Goal: Contribute content: Add original content to the website for others to see

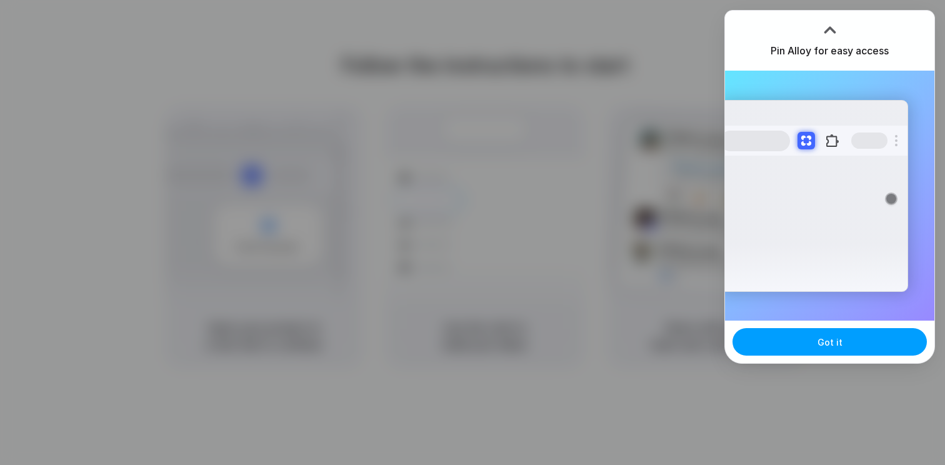
click at [839, 342] on span "Got it" at bounding box center [829, 342] width 25 height 13
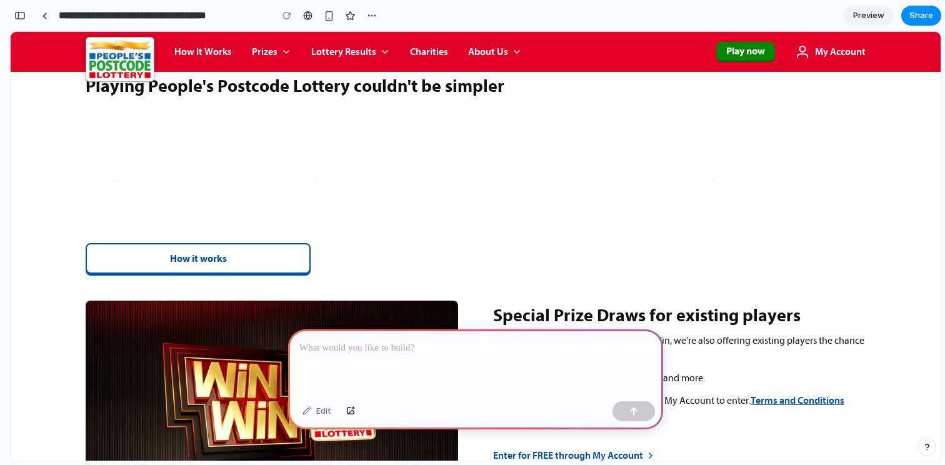
scroll to position [937, 0]
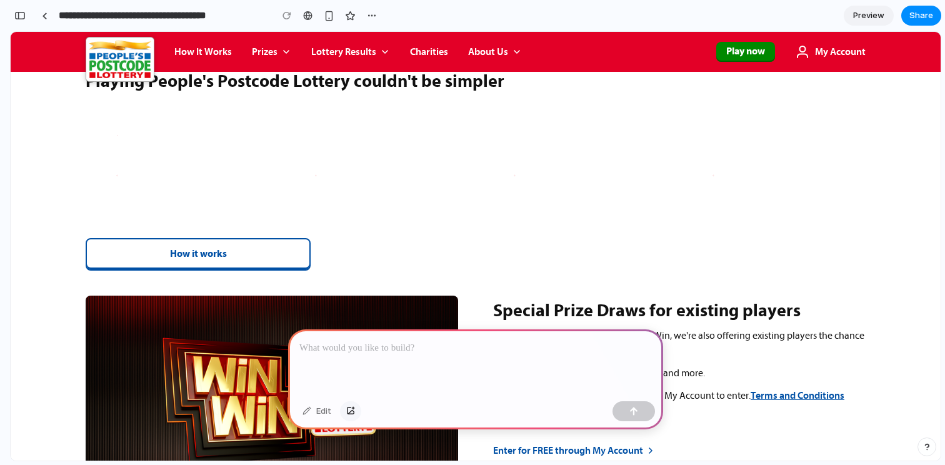
click at [347, 409] on div "button" at bounding box center [350, 410] width 9 height 7
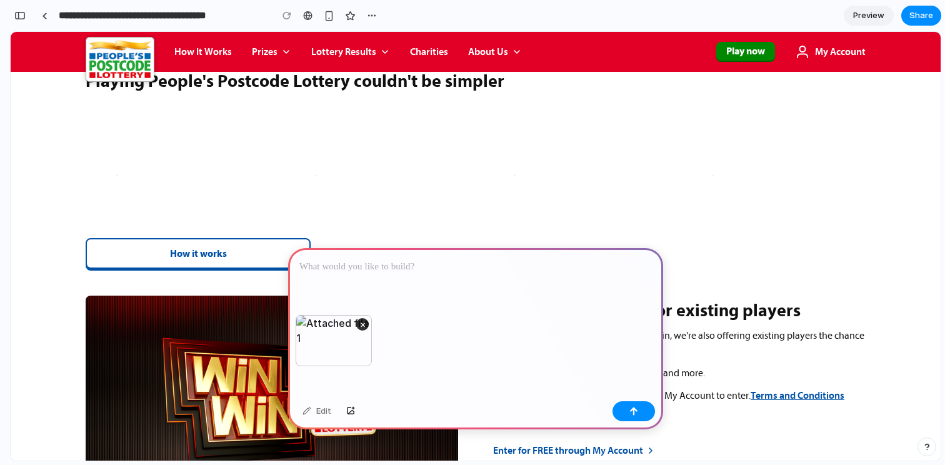
click at [349, 278] on div at bounding box center [475, 281] width 375 height 67
click at [360, 319] on button "×" at bounding box center [362, 324] width 12 height 12
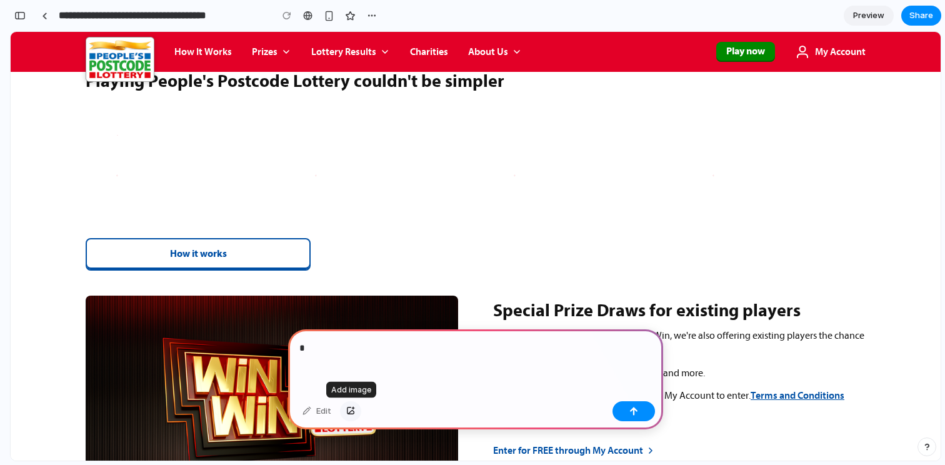
click at [348, 410] on div "button" at bounding box center [350, 410] width 9 height 7
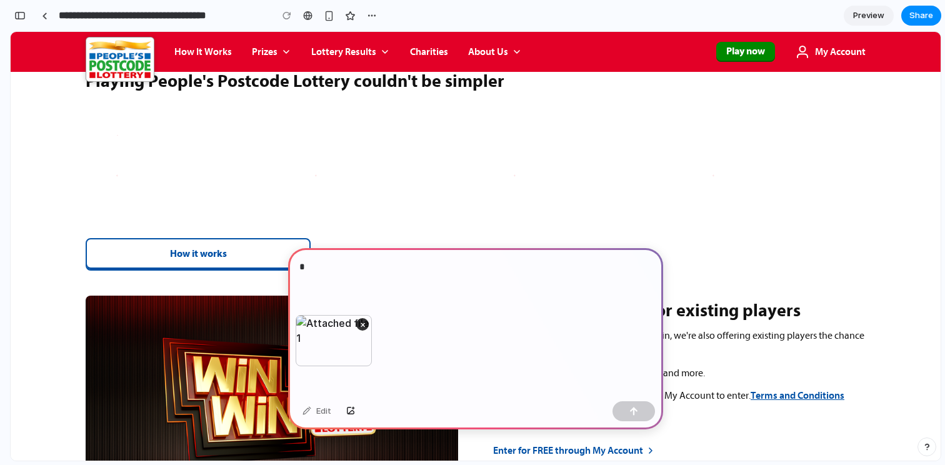
click at [342, 271] on p "*" at bounding box center [475, 266] width 352 height 15
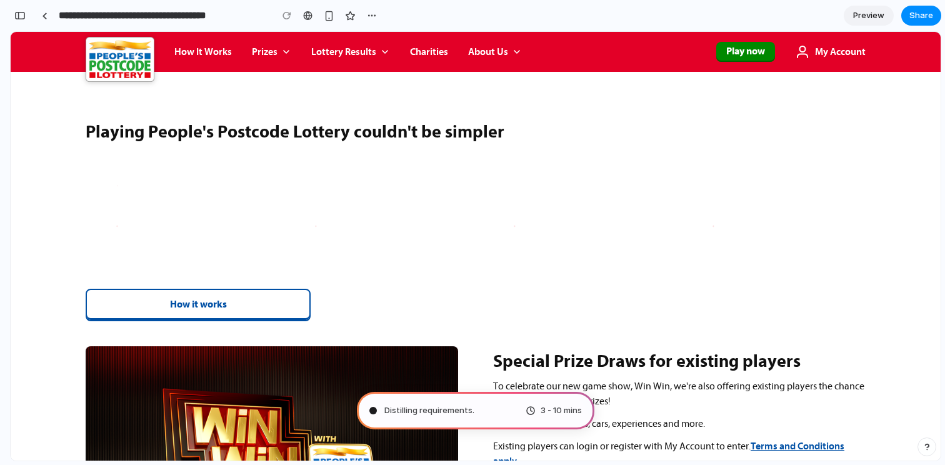
scroll to position [1065, 0]
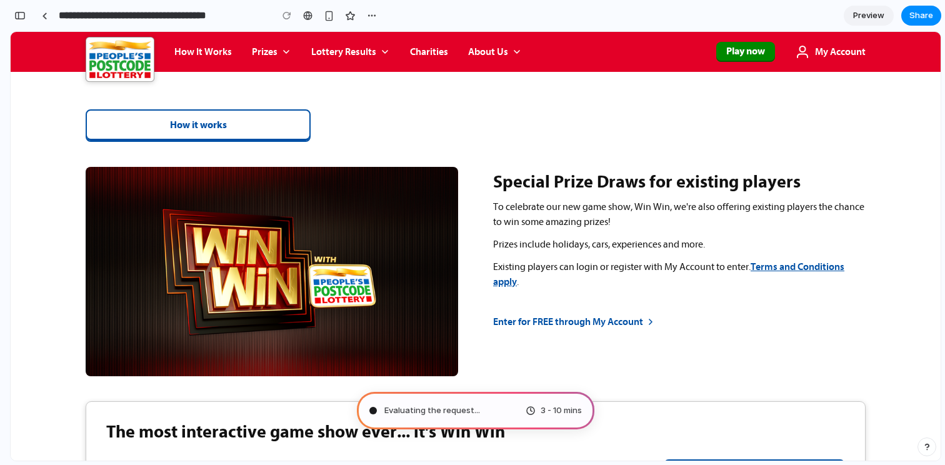
type input "**********"
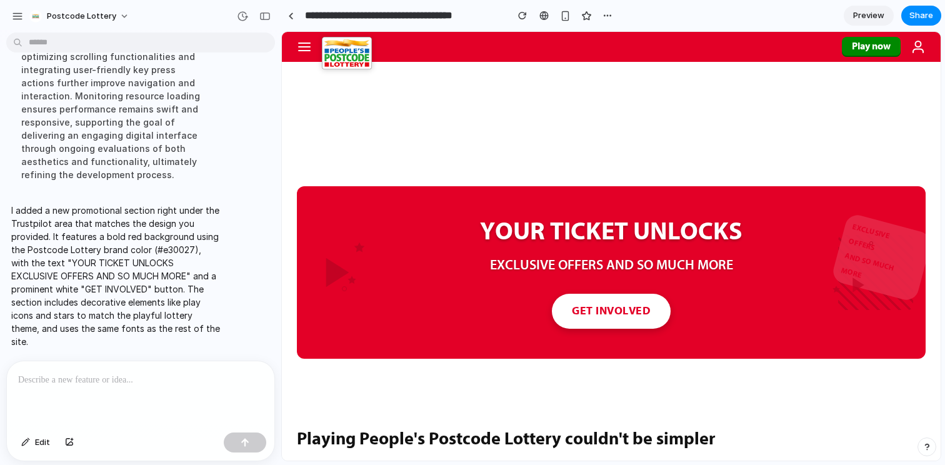
scroll to position [689, 0]
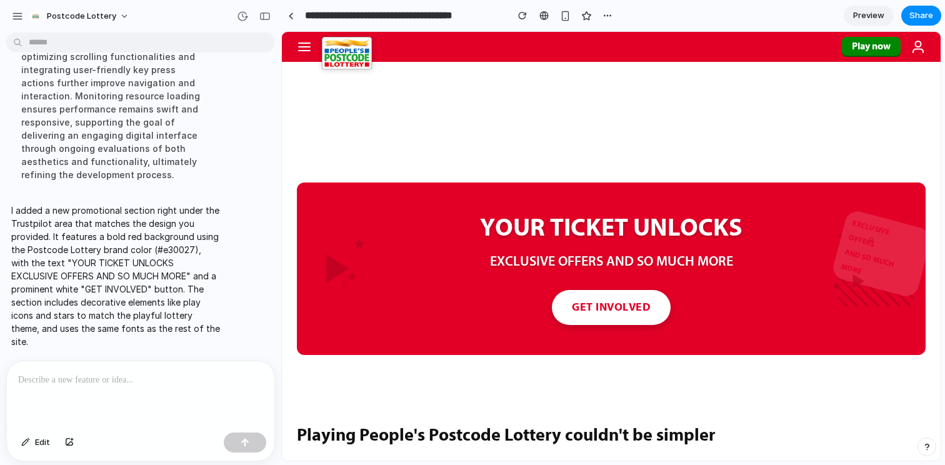
click at [873, 15] on span "Preview" at bounding box center [868, 15] width 31 height 12
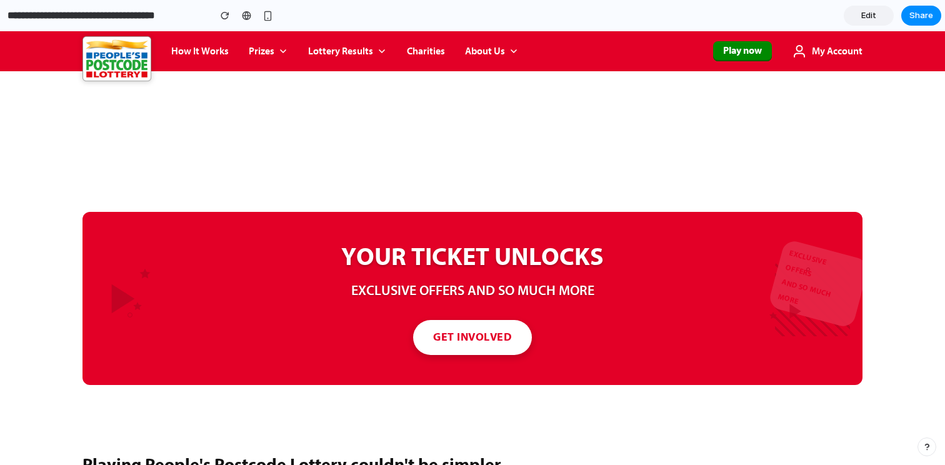
scroll to position [471, 0]
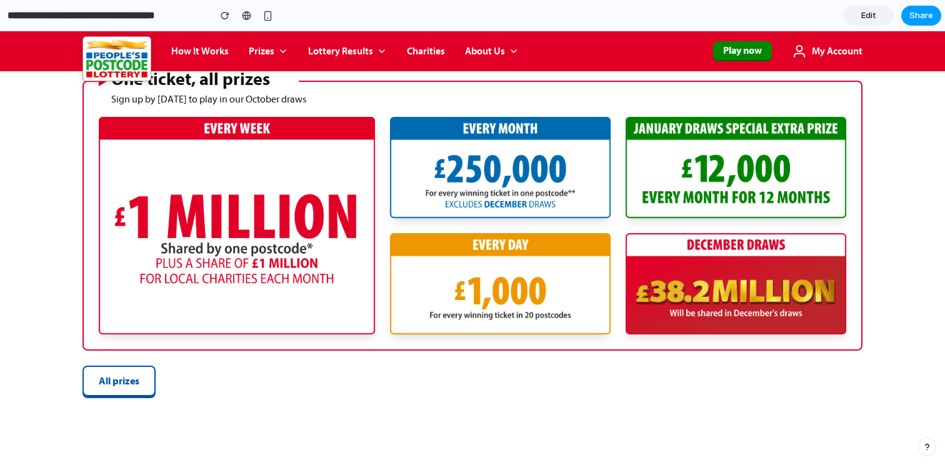
click at [928, 25] on button "Share" at bounding box center [921, 16] width 40 height 20
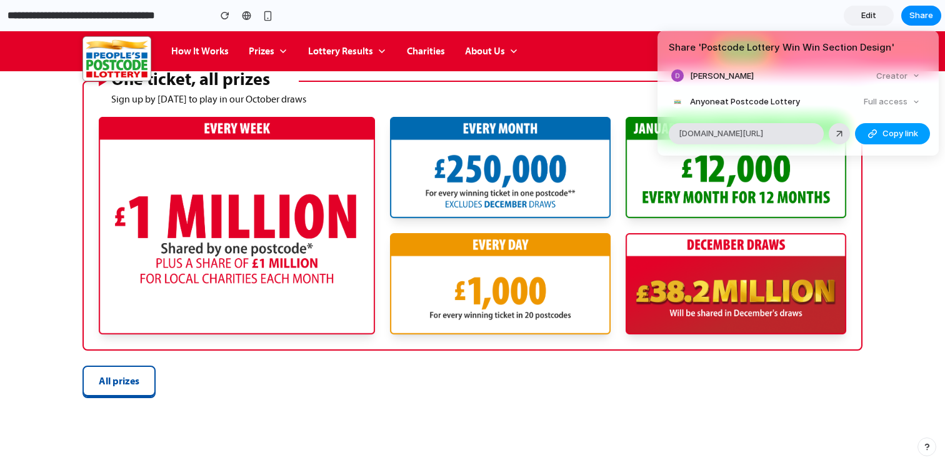
click at [891, 137] on span "Copy link" at bounding box center [900, 133] width 36 height 12
click at [865, 16] on div "Share ' Postcode Lottery Win Win Section Design ' [PERSON_NAME] Creator Anyone …" at bounding box center [472, 232] width 945 height 465
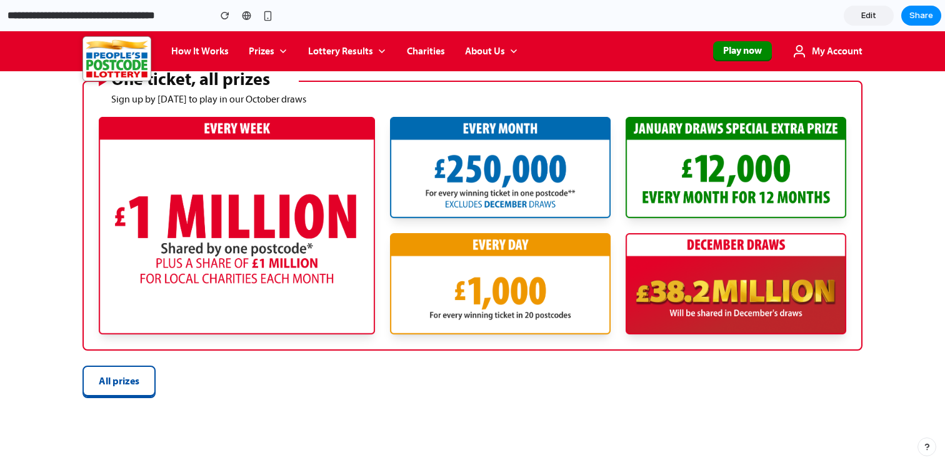
click at [872, 18] on span "Edit" at bounding box center [868, 15] width 15 height 12
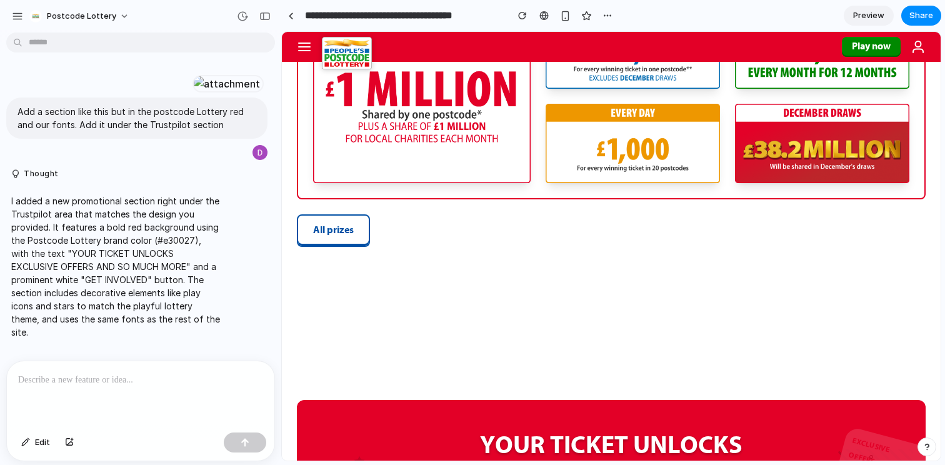
click at [44, 384] on p at bounding box center [140, 379] width 245 height 15
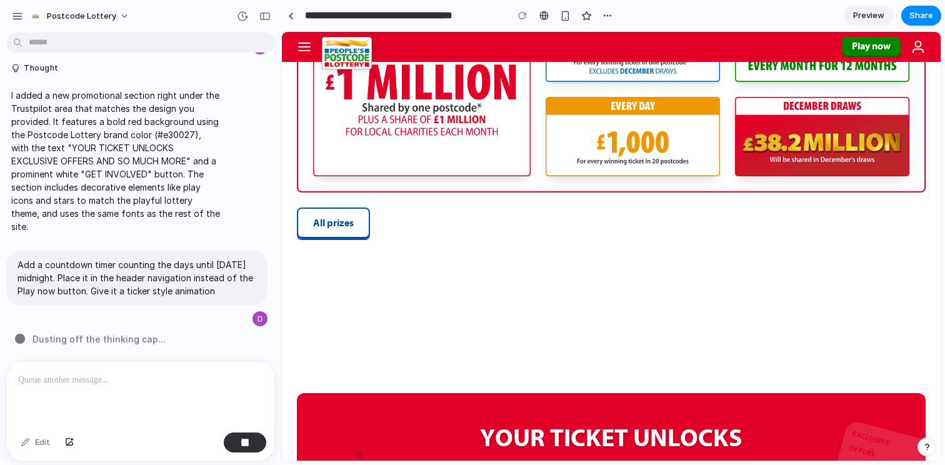
scroll to position [762, 0]
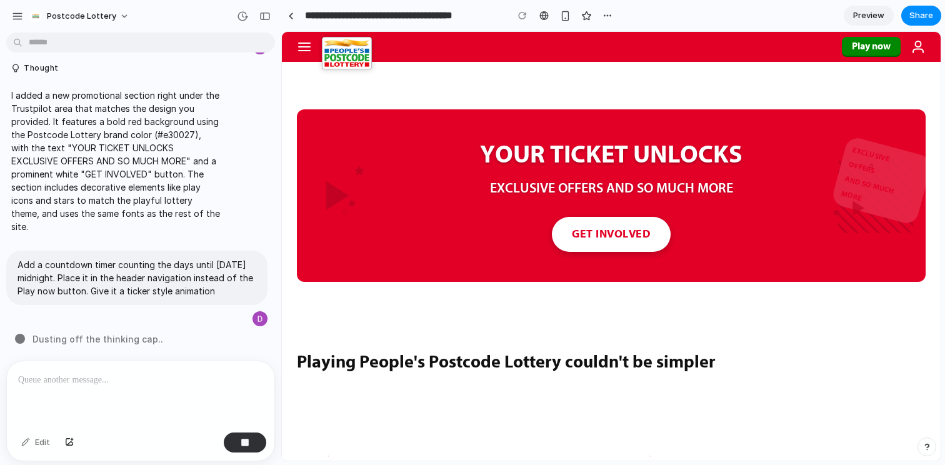
click at [575, 166] on h2 "YOUR TICKET UNLOCKS" at bounding box center [611, 154] width 375 height 30
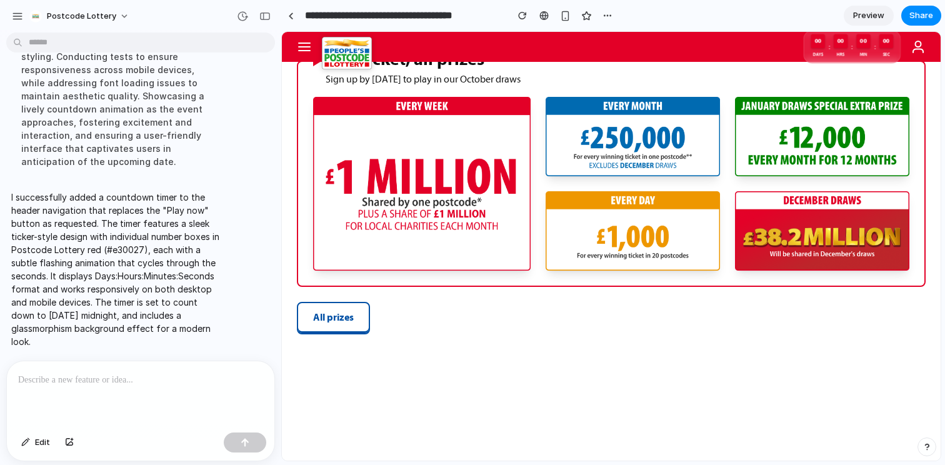
scroll to position [0, 0]
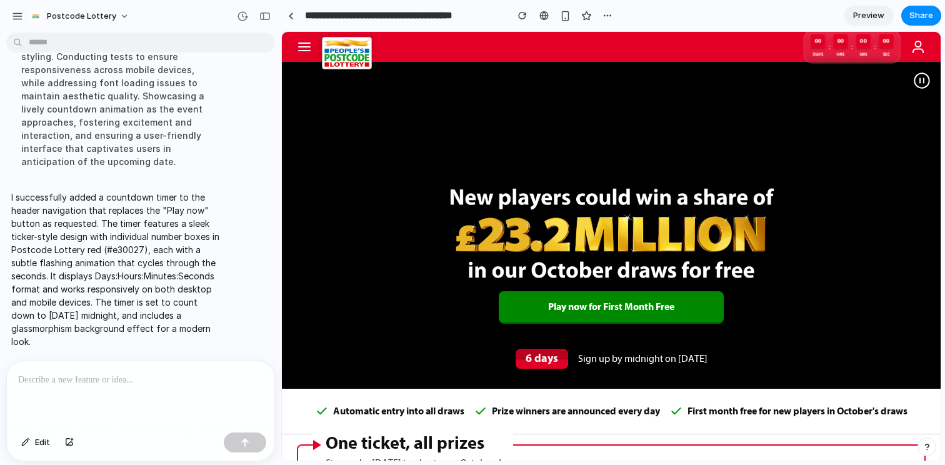
click at [101, 386] on p at bounding box center [140, 379] width 245 height 15
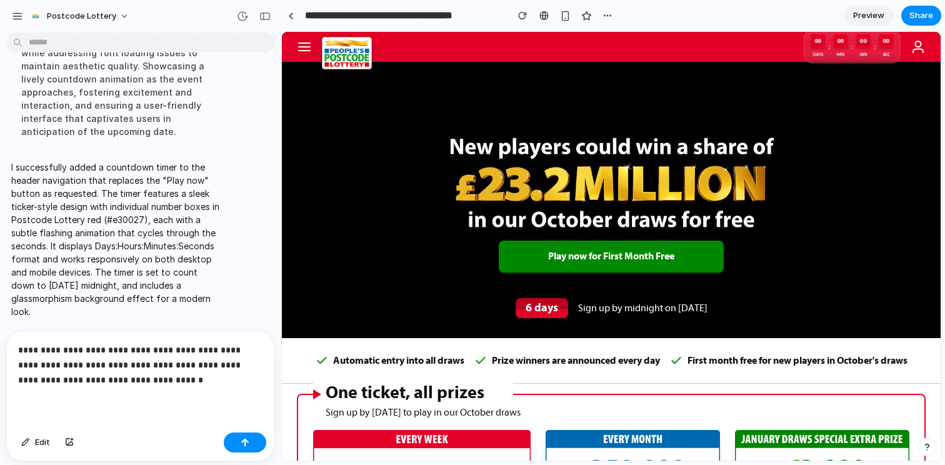
scroll to position [71, 0]
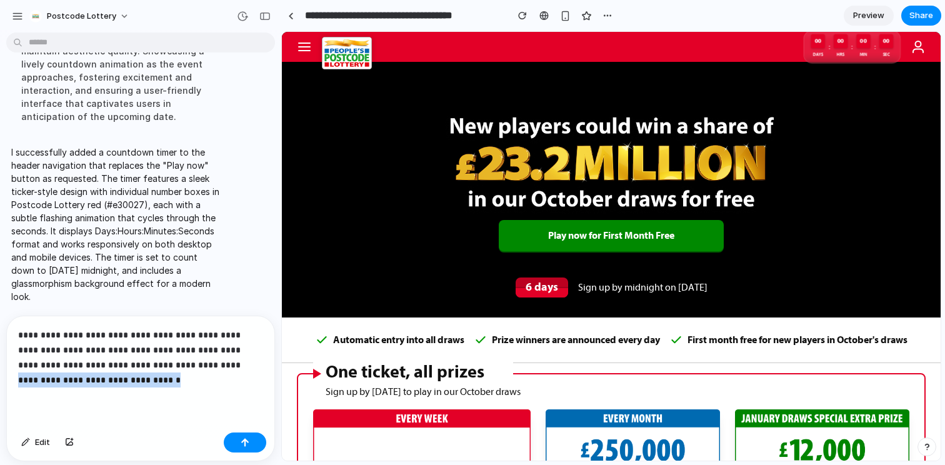
drag, startPoint x: 208, startPoint y: 365, endPoint x: 227, endPoint y: 377, distance: 22.7
click at [227, 377] on p "**********" at bounding box center [140, 357] width 245 height 60
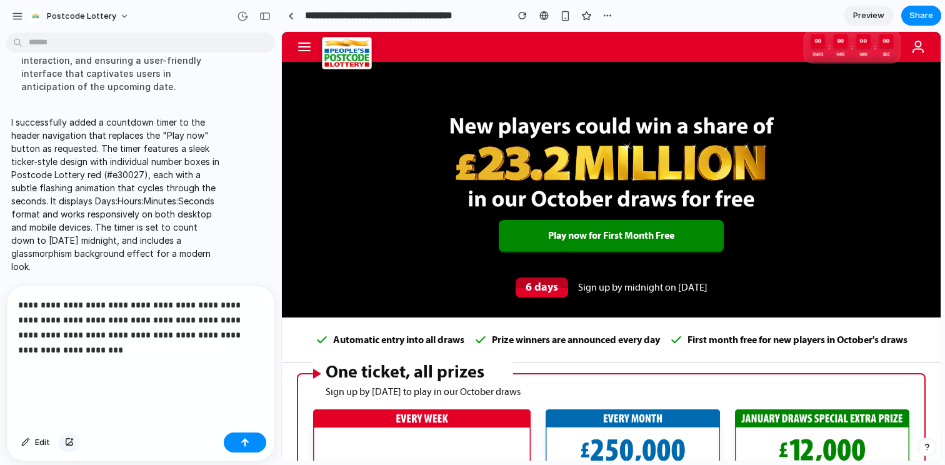
click at [78, 446] on button "button" at bounding box center [69, 442] width 21 height 20
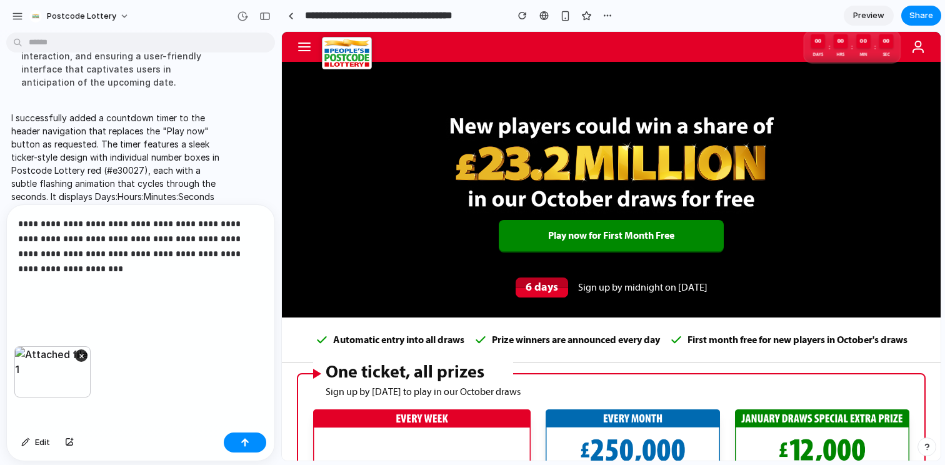
click at [49, 299] on p "**********" at bounding box center [140, 261] width 245 height 90
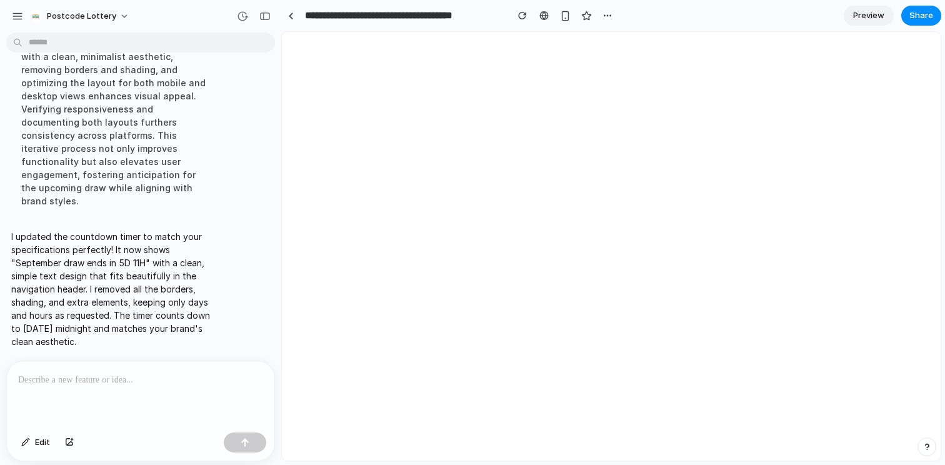
scroll to position [0, 0]
